Goal: Information Seeking & Learning: Learn about a topic

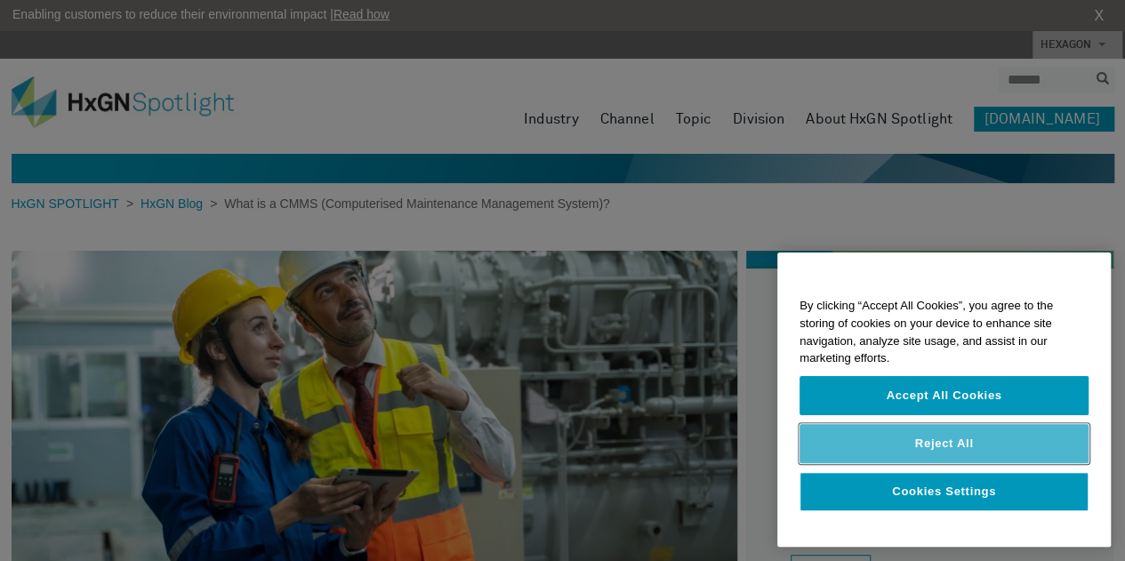
click at [956, 438] on button "Reject All" at bounding box center [943, 443] width 289 height 39
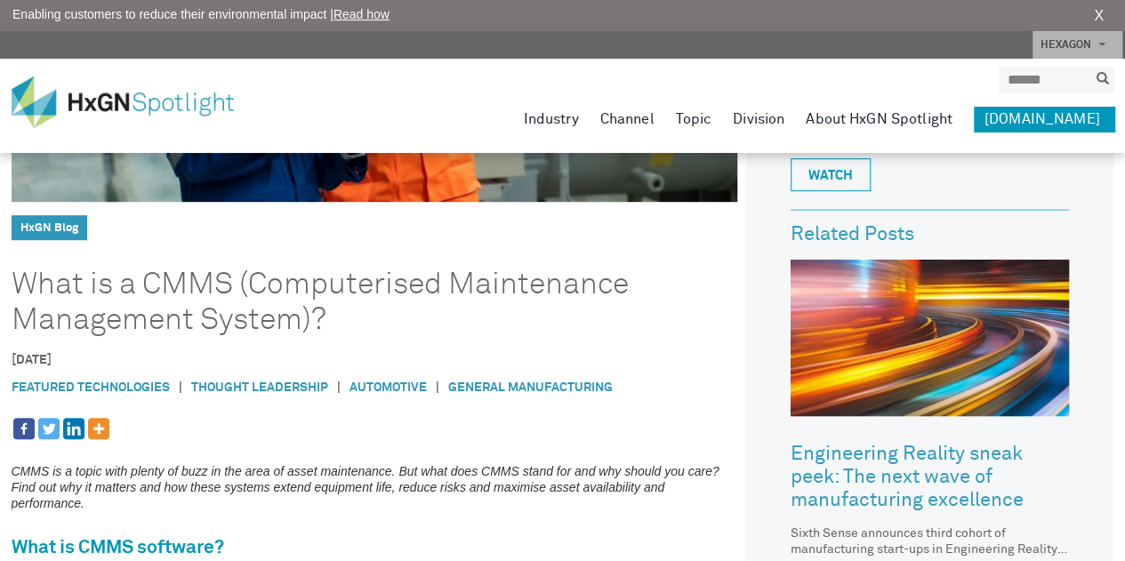
scroll to position [414, 0]
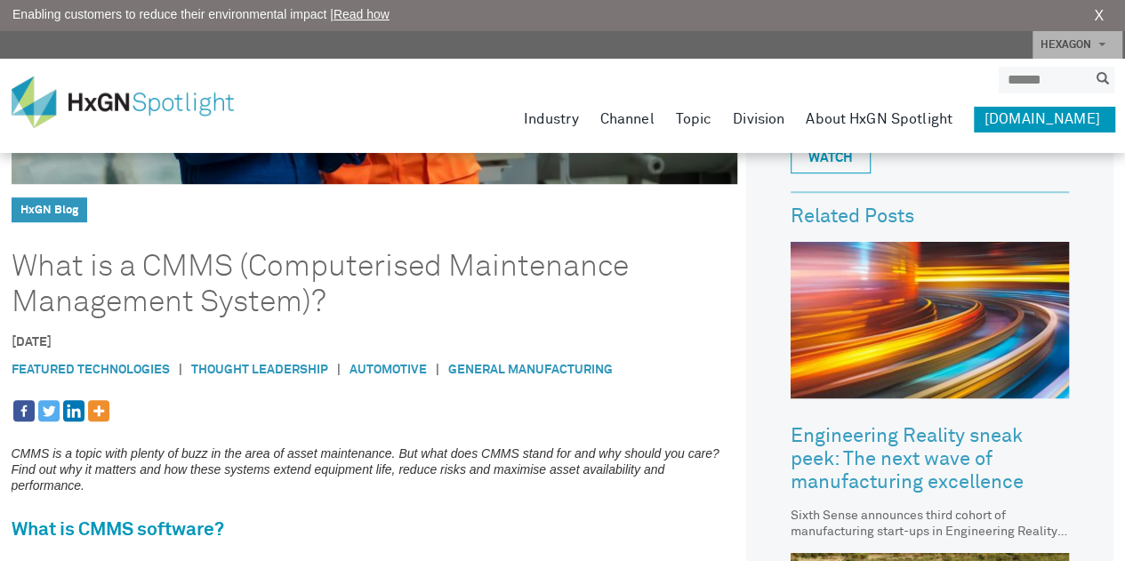
drag, startPoint x: 252, startPoint y: 260, endPoint x: 303, endPoint y: 296, distance: 62.6
click at [303, 296] on h1 "What is a CMMS (Computerised Maintenance Management System)?" at bounding box center [349, 284] width 675 height 71
copy h1 "Computerised Maintenance Management System"
click at [1076, 117] on link "[DOMAIN_NAME]" at bounding box center [1043, 119] width 140 height 25
click at [46, 206] on link "HxGN Blog" at bounding box center [49, 210] width 58 height 12
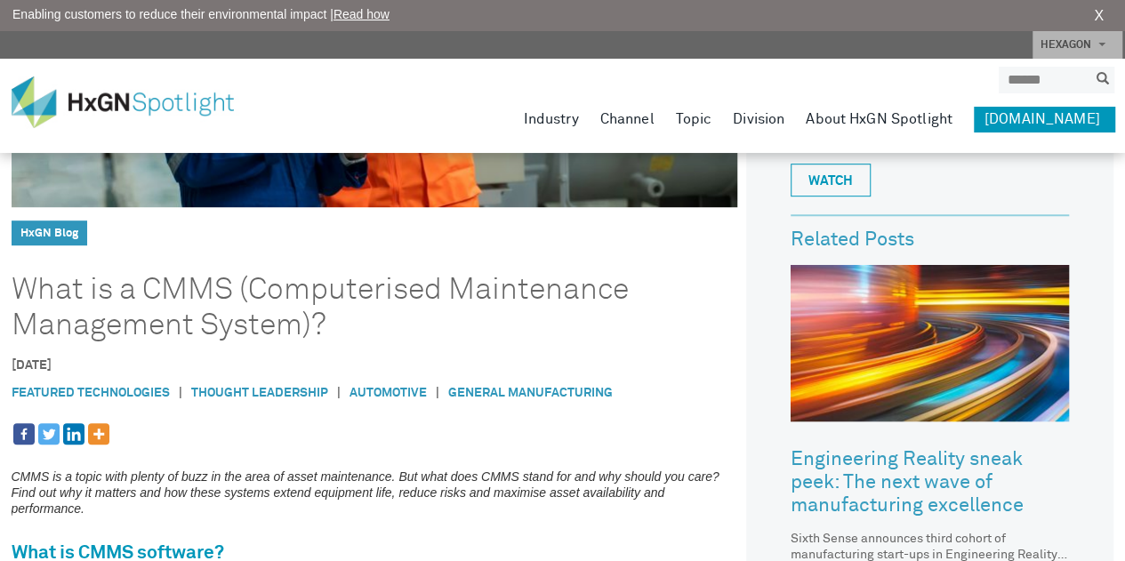
scroll to position [0, 0]
